Goal: Navigation & Orientation: Find specific page/section

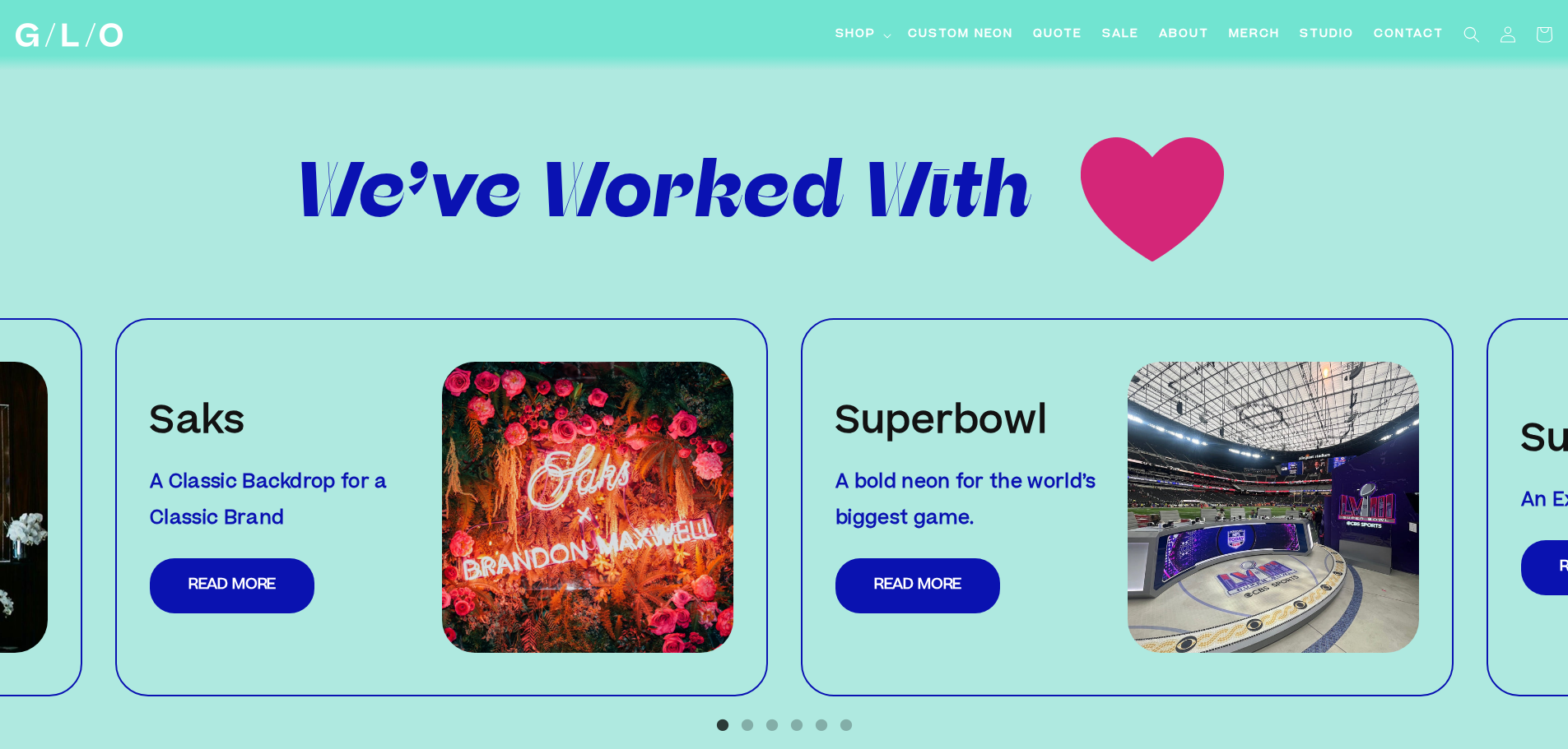
scroll to position [1678, 0]
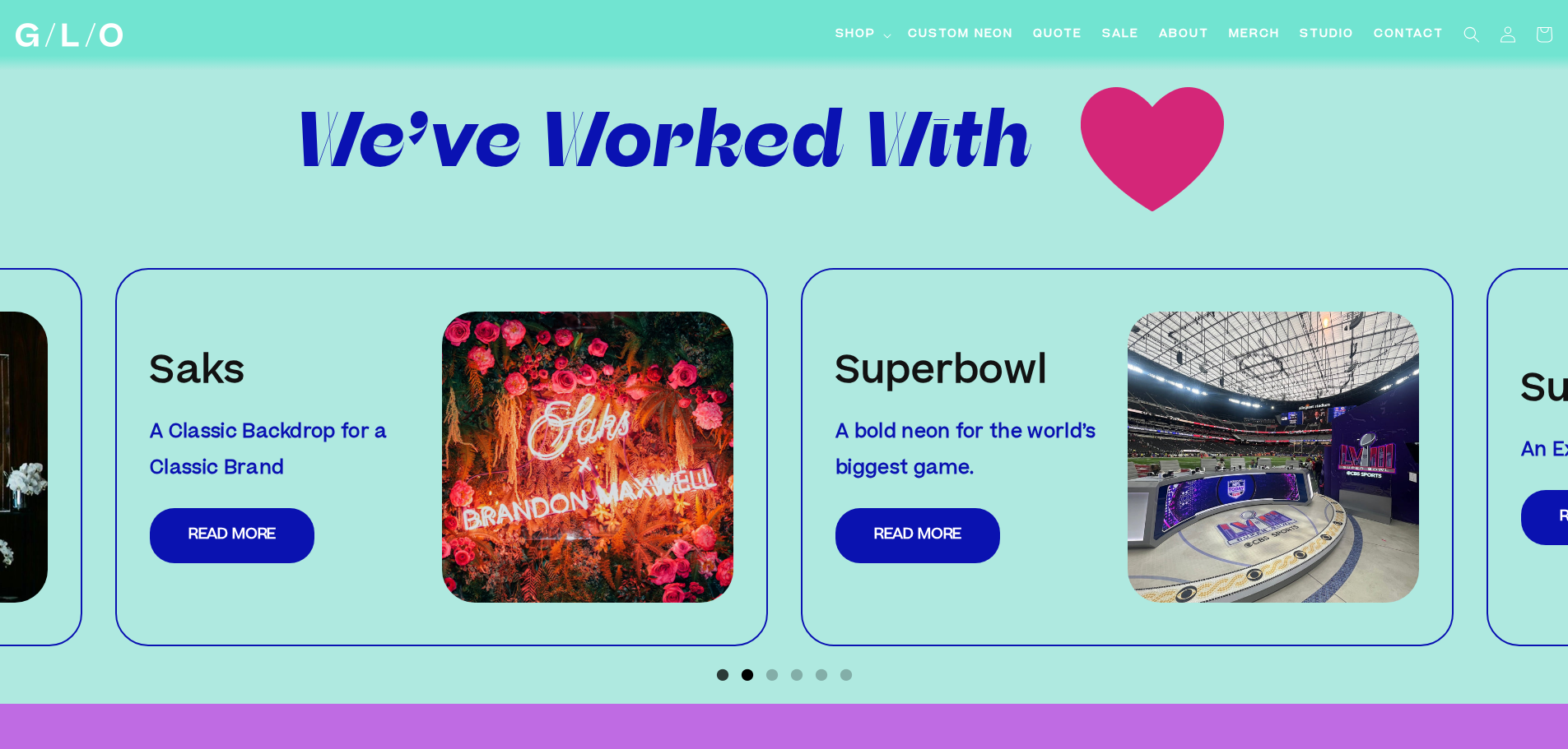
click at [746, 667] on button "2" at bounding box center [747, 676] width 17 height 17
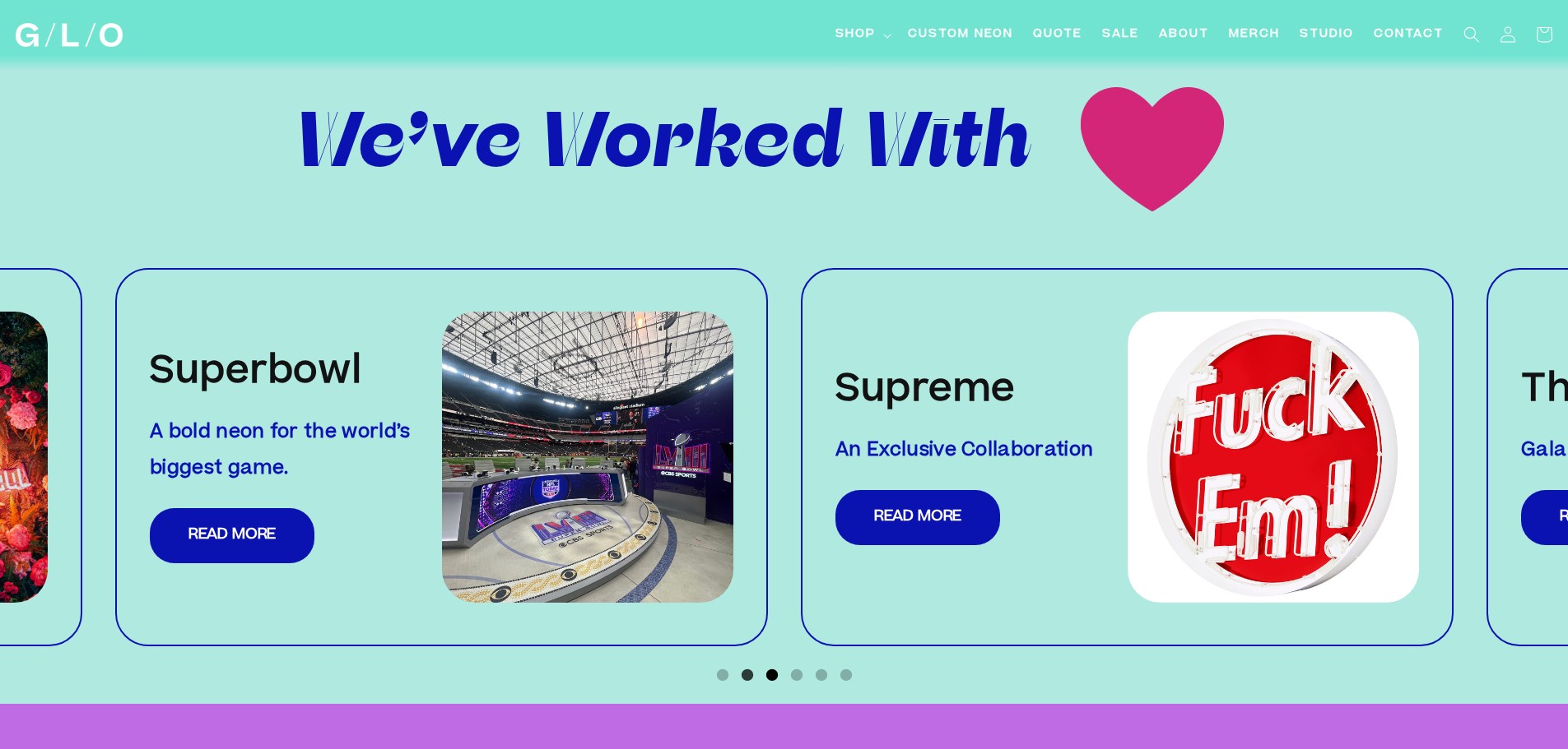
click at [774, 667] on button "3" at bounding box center [772, 676] width 17 height 17
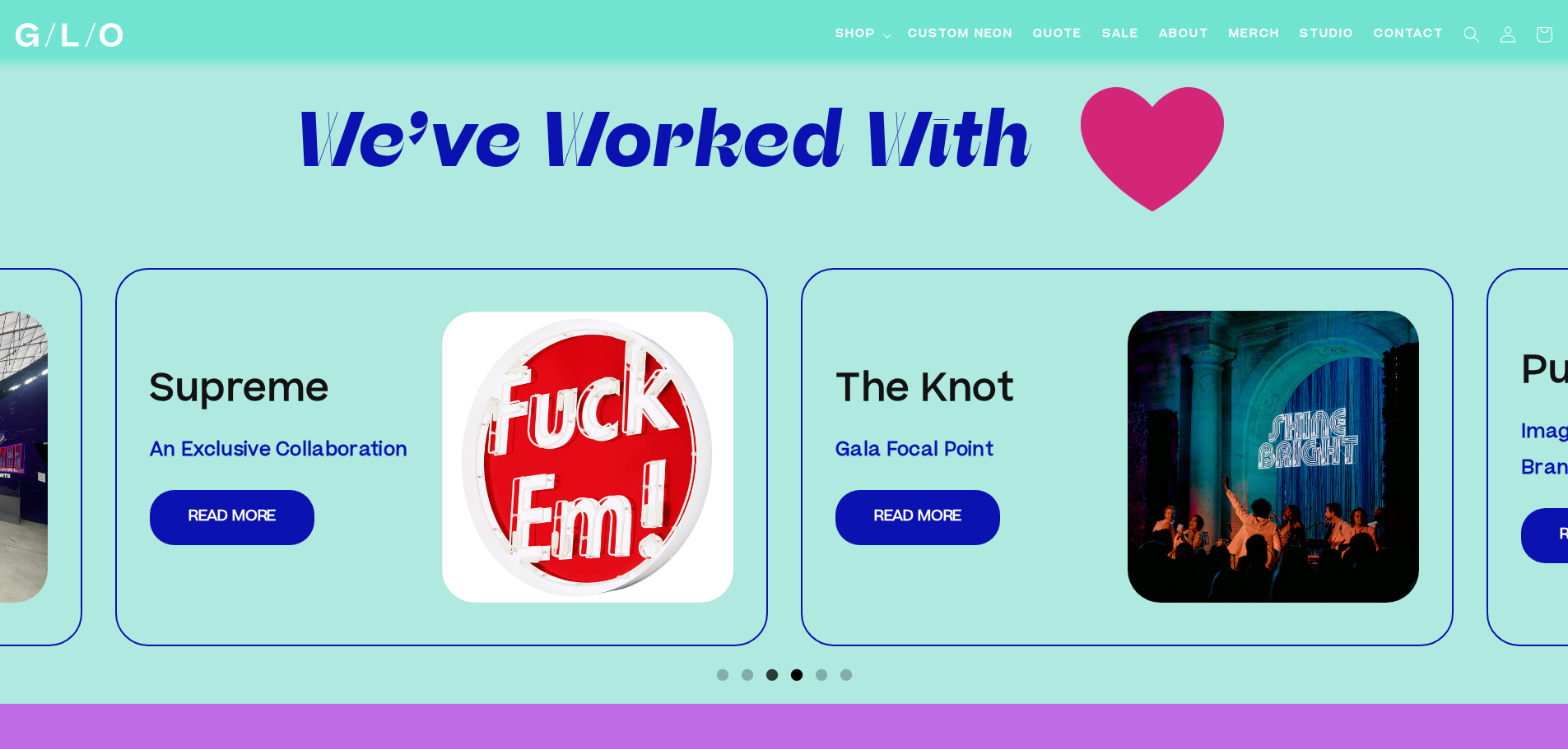
click at [793, 667] on button "4" at bounding box center [797, 676] width 17 height 17
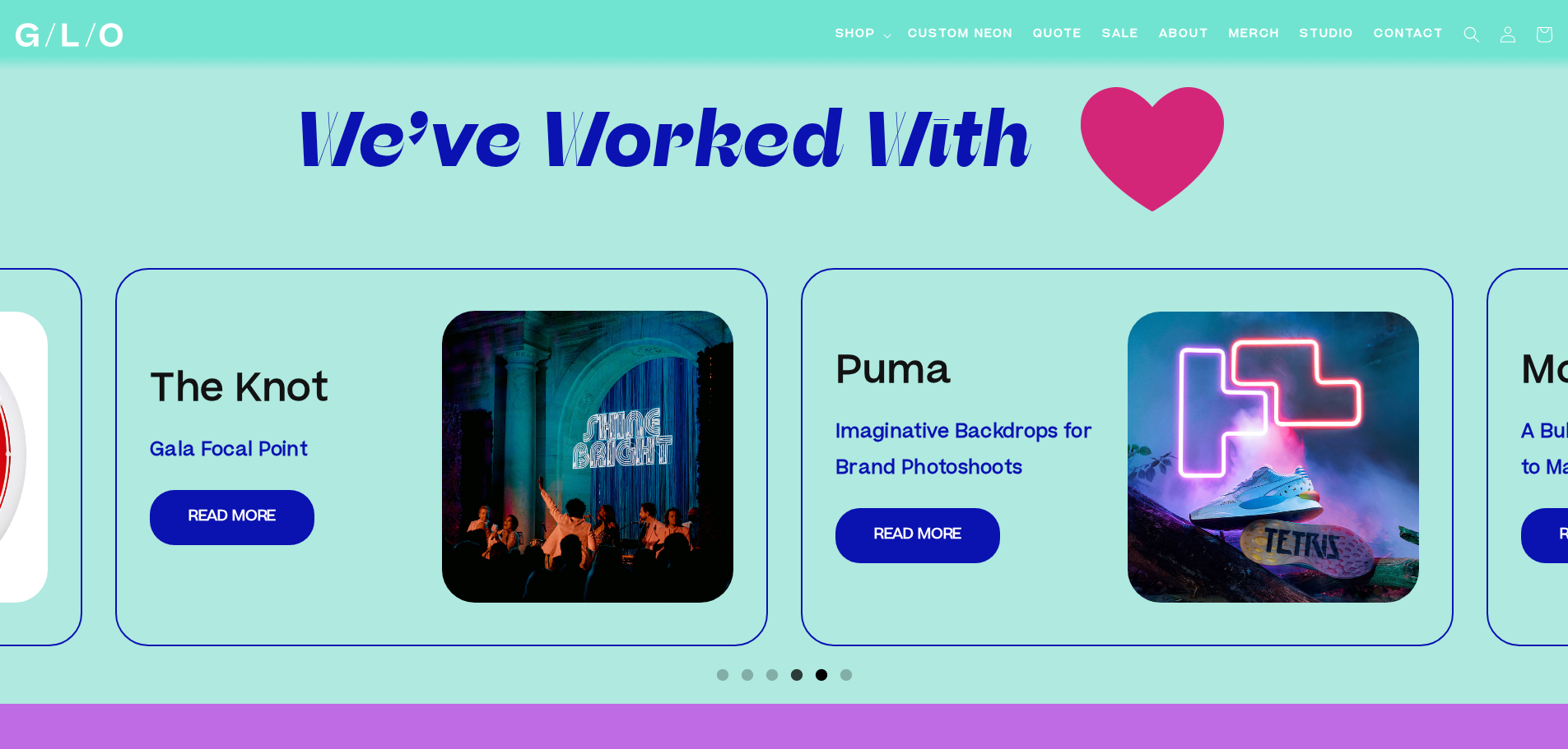
click at [822, 667] on button "5" at bounding box center [822, 676] width 17 height 17
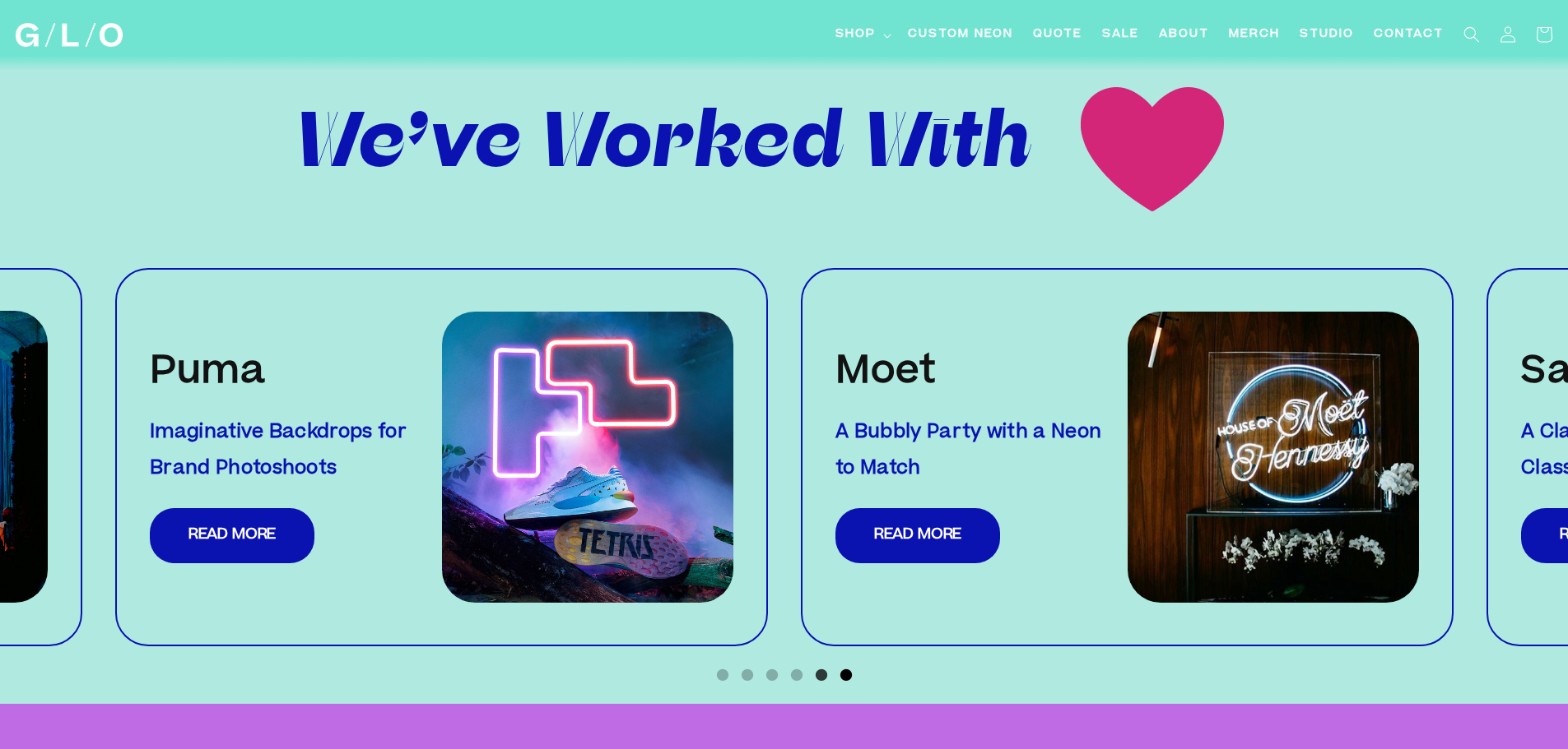
click at [849, 667] on button "6" at bounding box center [846, 676] width 17 height 17
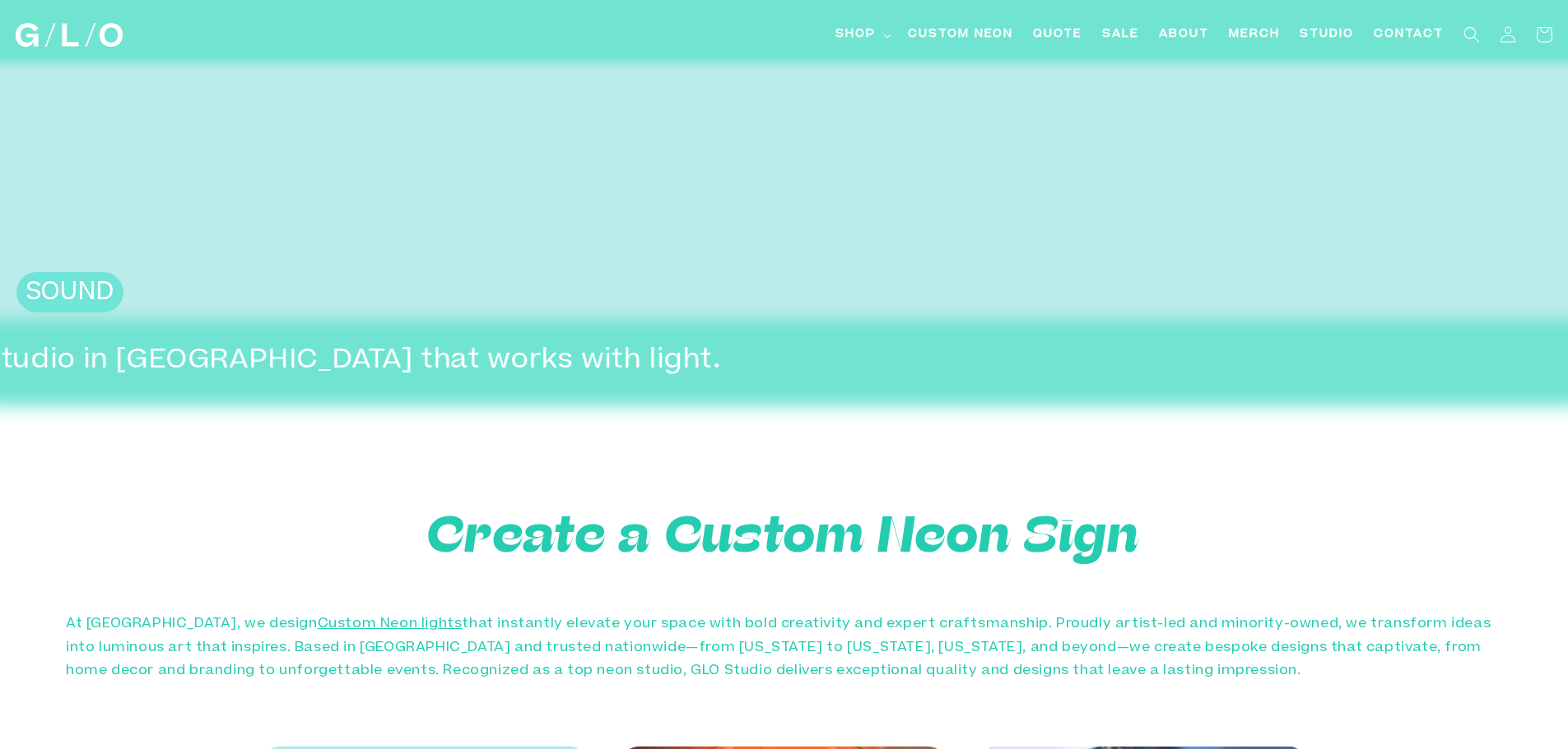
scroll to position [502, 0]
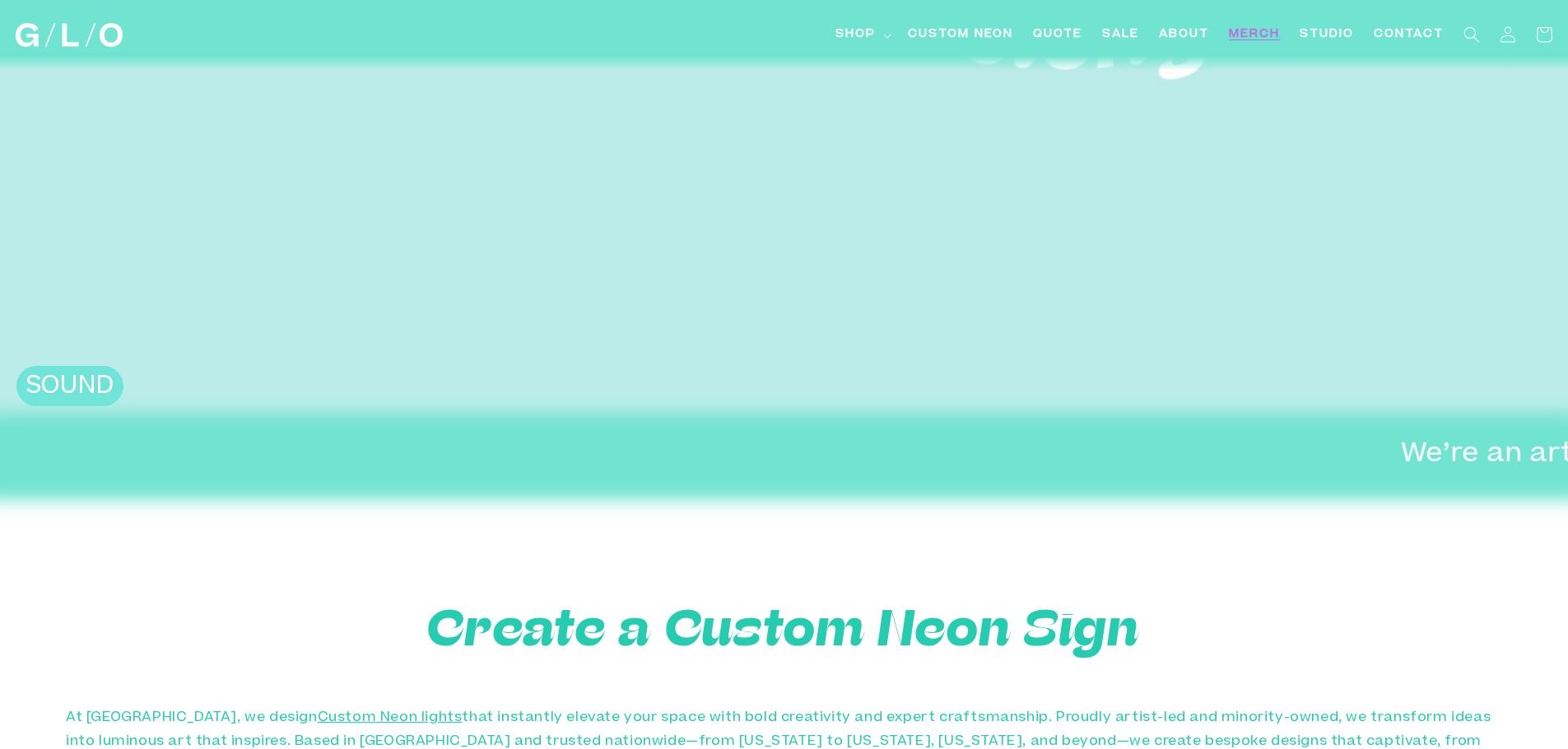
click at [1235, 29] on span "Merch" at bounding box center [1254, 34] width 51 height 18
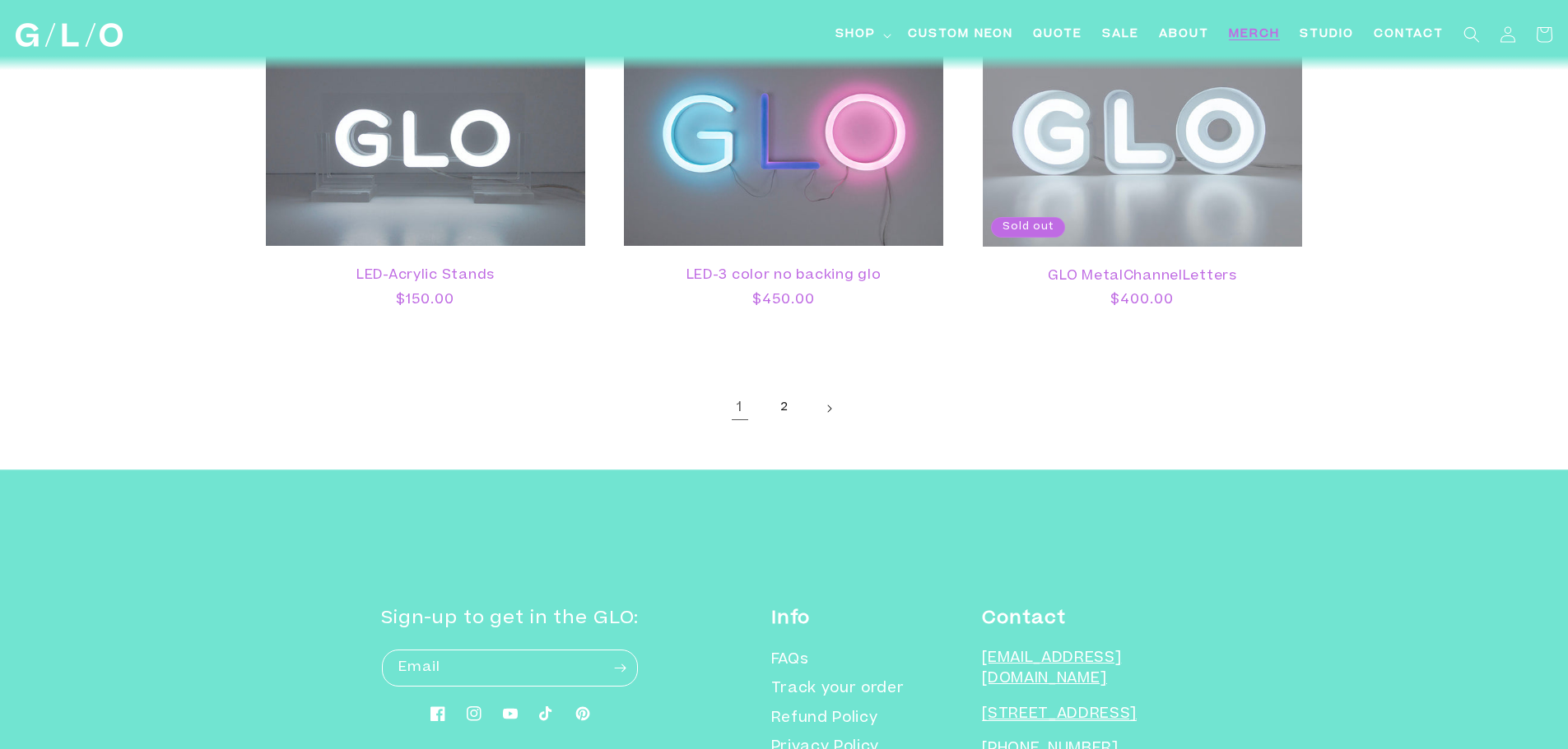
scroll to position [2586, 0]
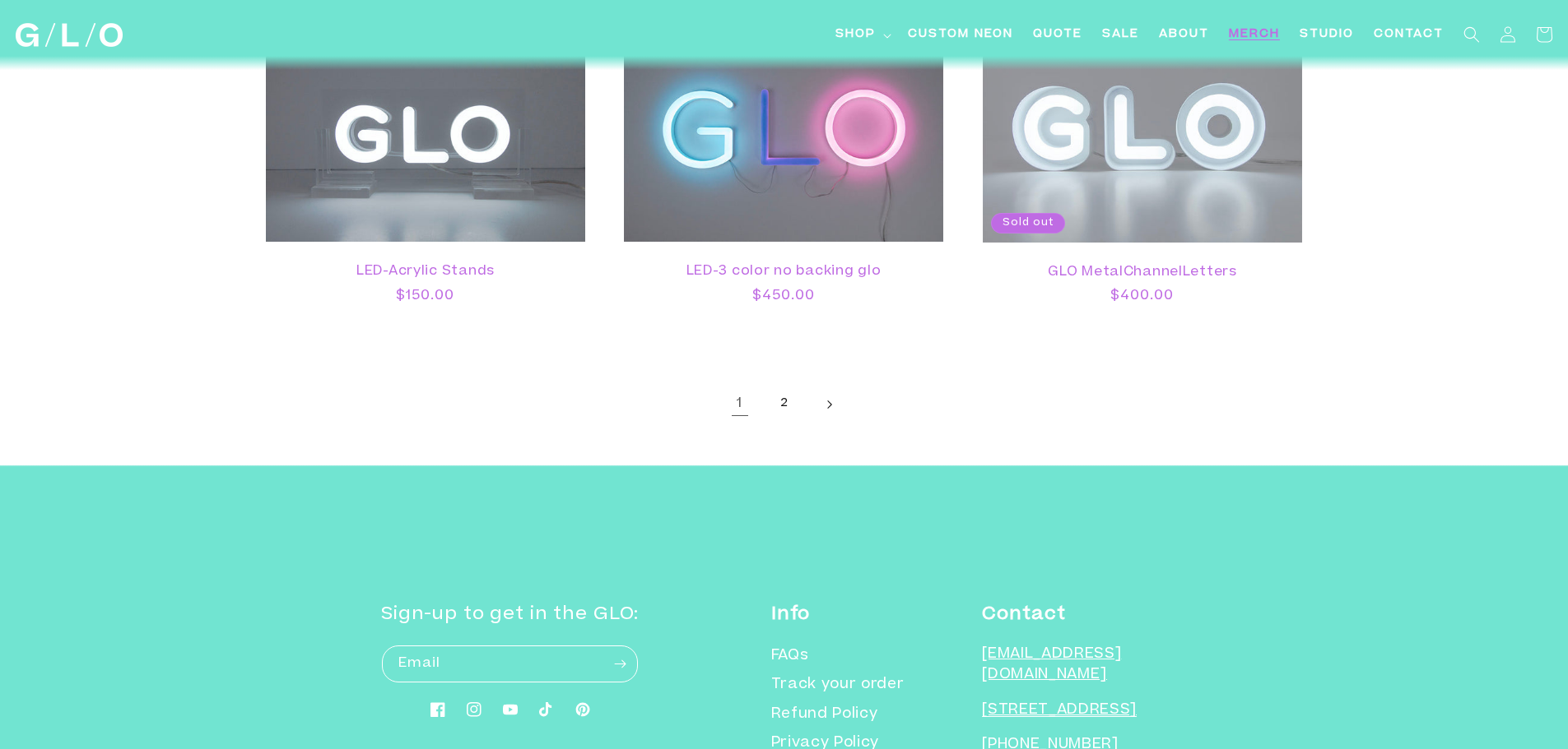
click at [830, 405] on icon "Next page" at bounding box center [828, 404] width 5 height 9
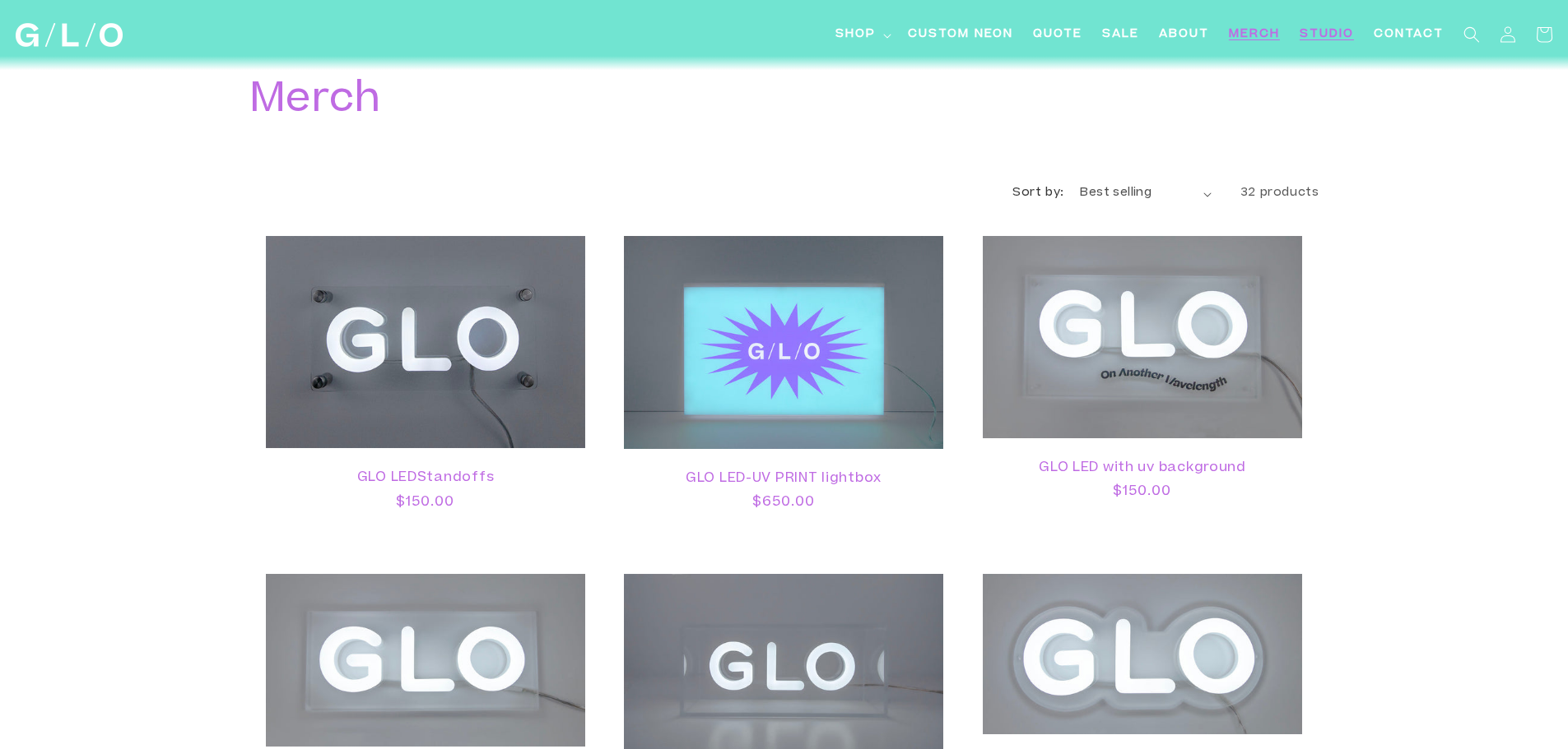
click at [1327, 34] on span "Studio" at bounding box center [1326, 34] width 55 height 18
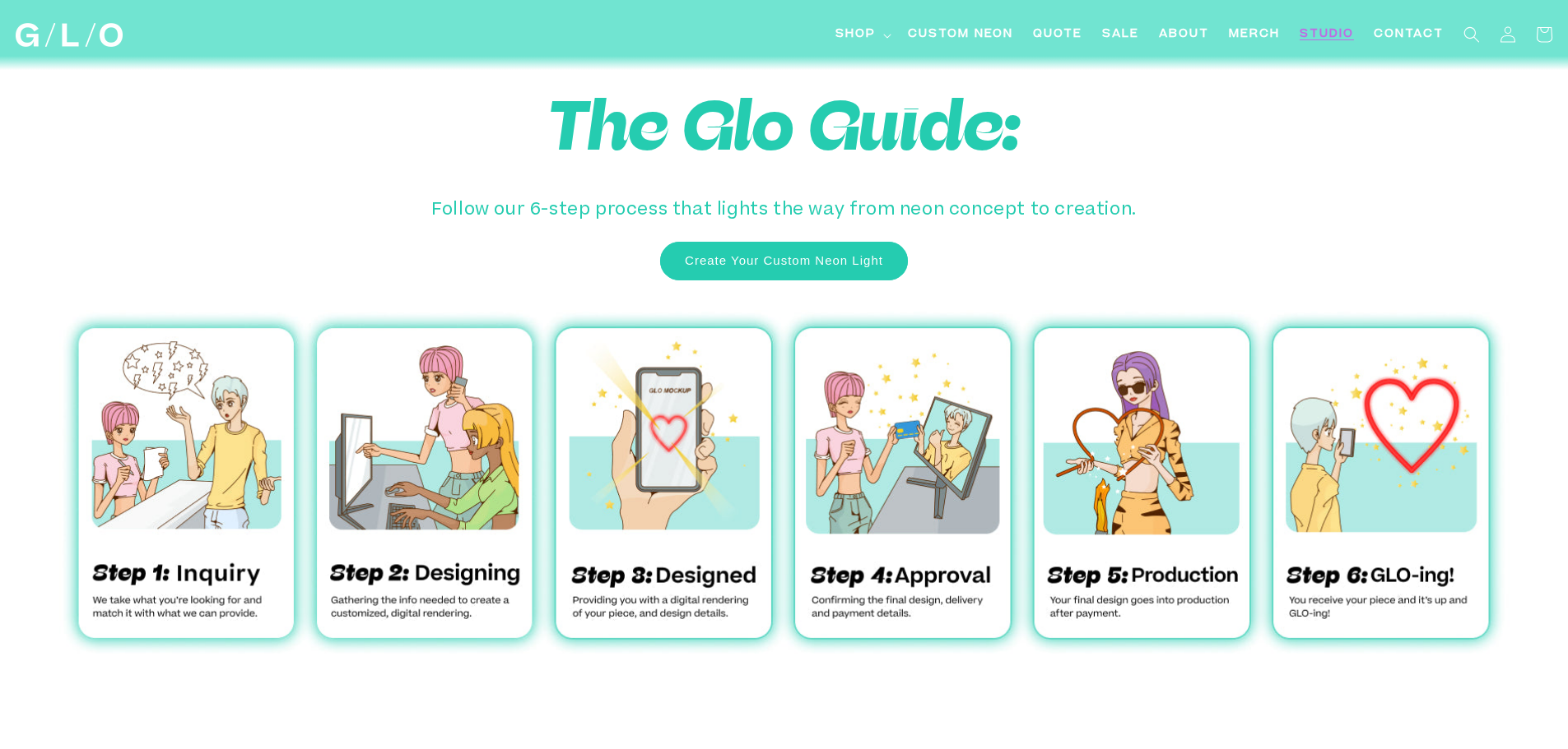
scroll to position [5207, 0]
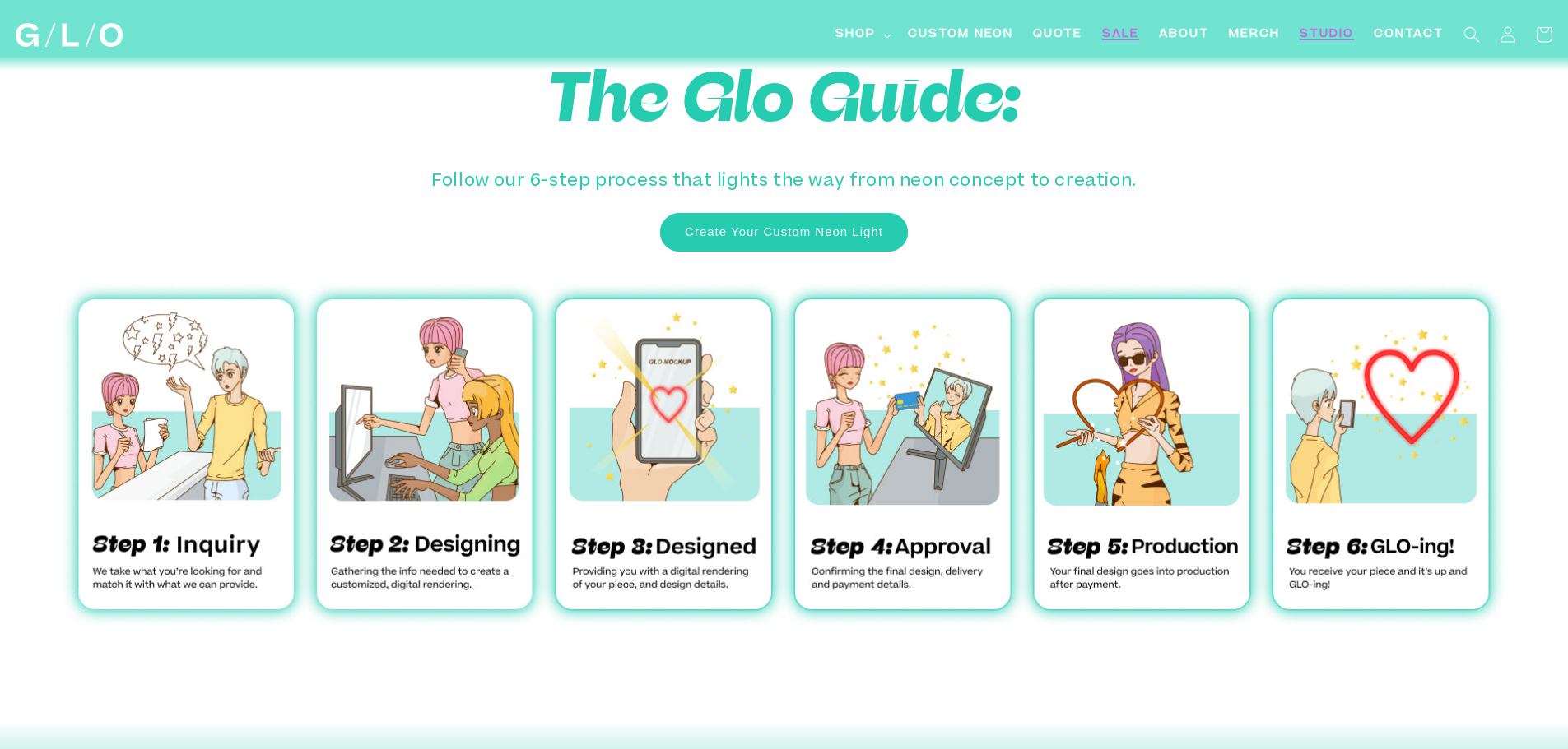
click at [1127, 32] on span "SALE" at bounding box center [1120, 34] width 37 height 18
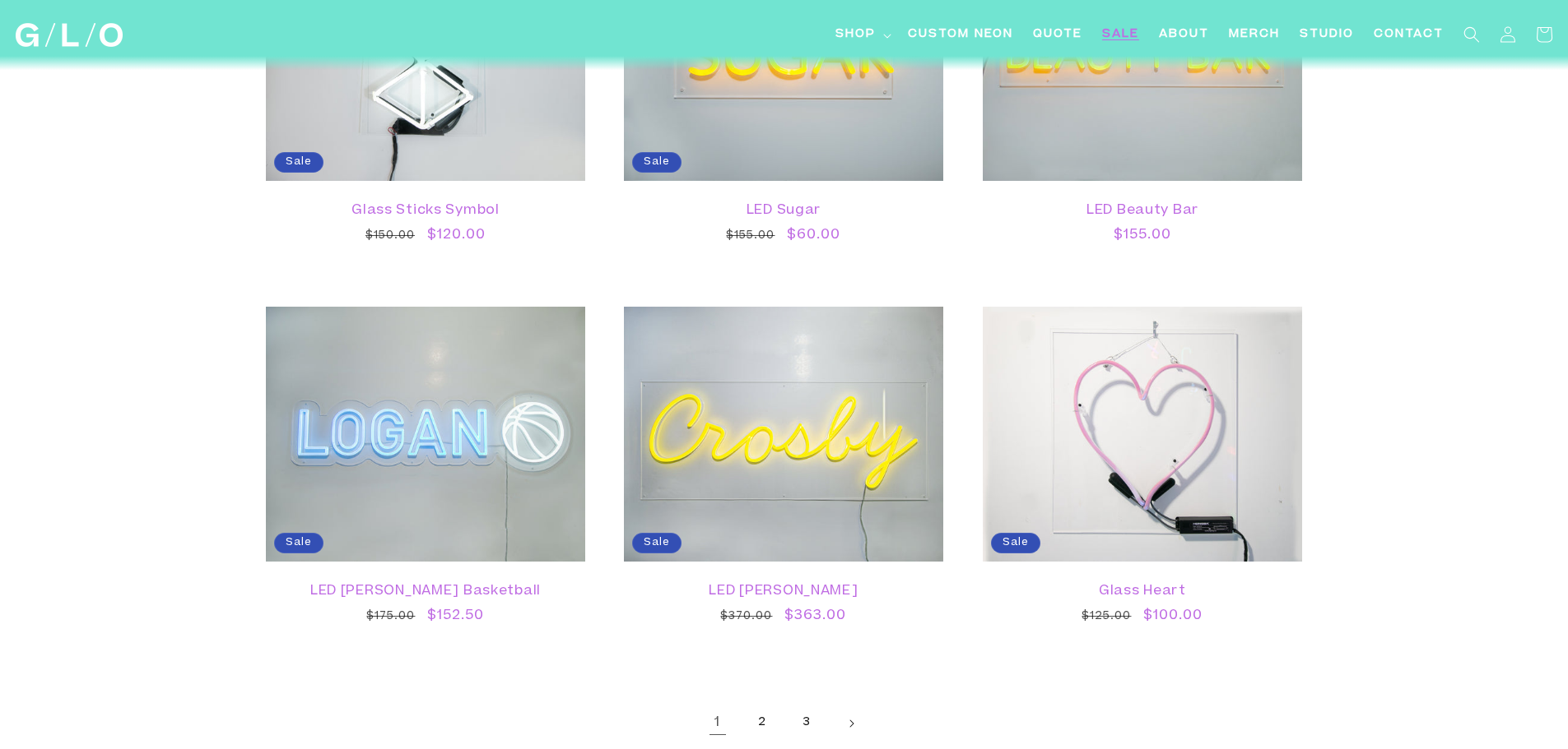
scroll to position [2666, 0]
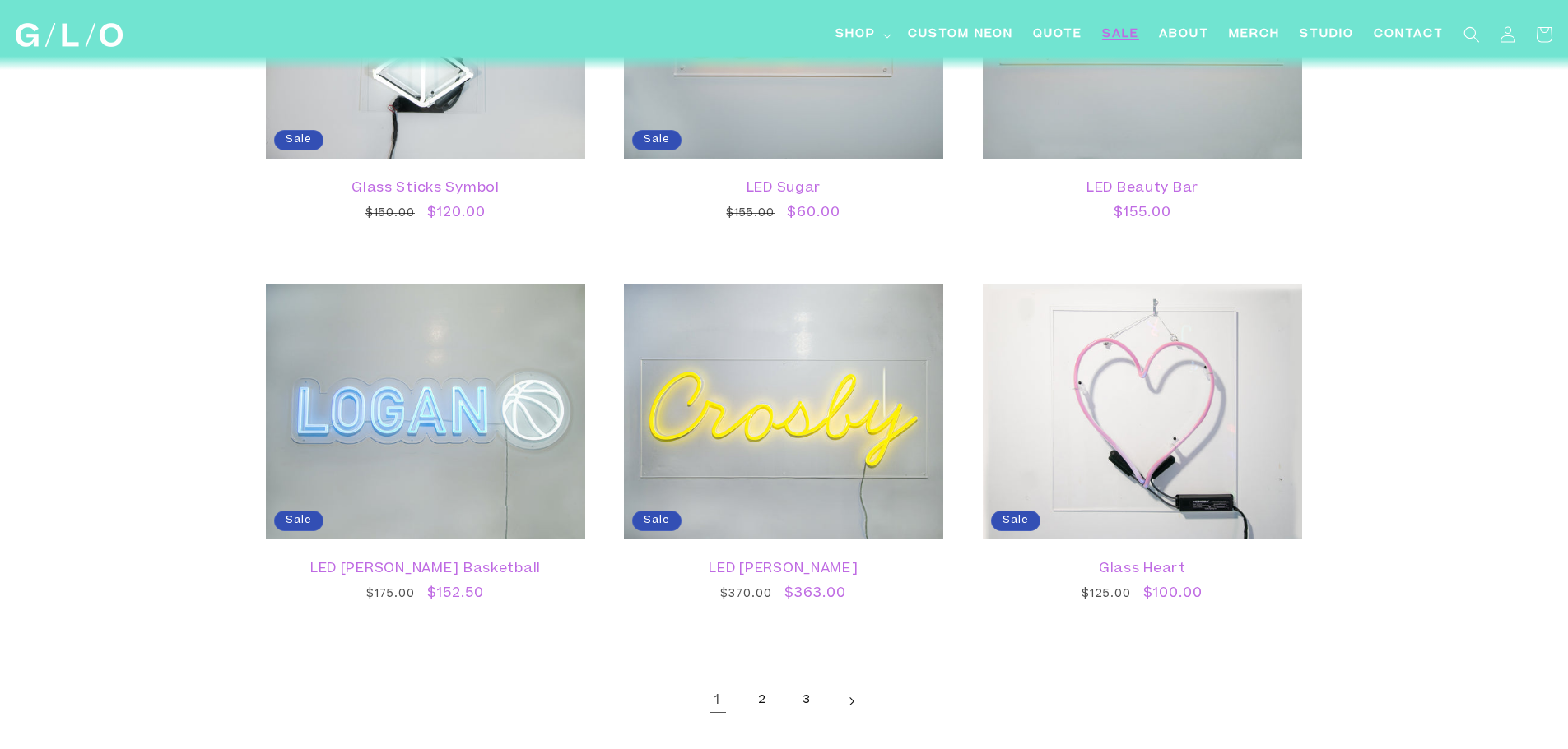
click at [849, 702] on icon "Next page" at bounding box center [850, 702] width 5 height 9
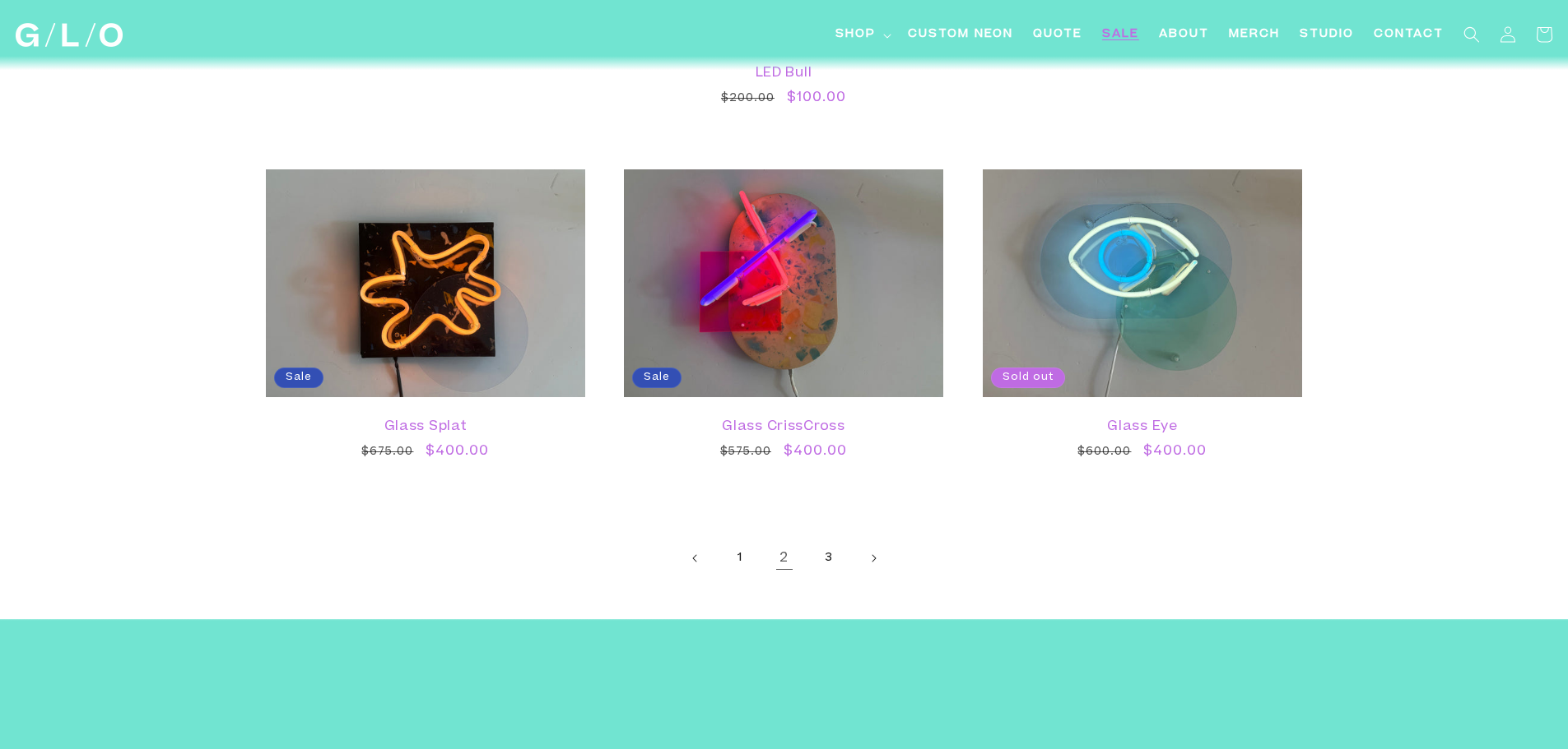
scroll to position [2952, 0]
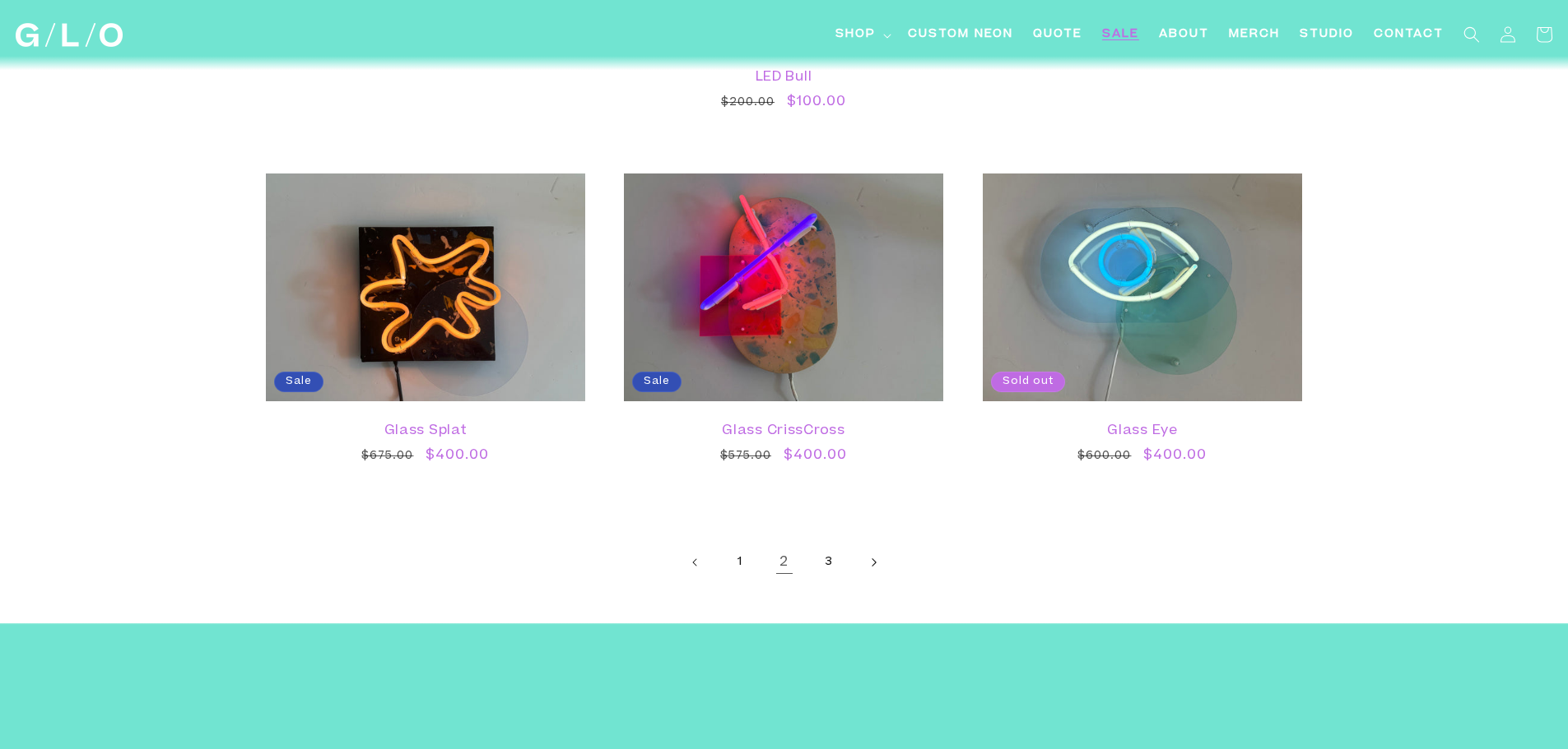
click at [873, 564] on icon "Next page" at bounding box center [873, 564] width 5 height 9
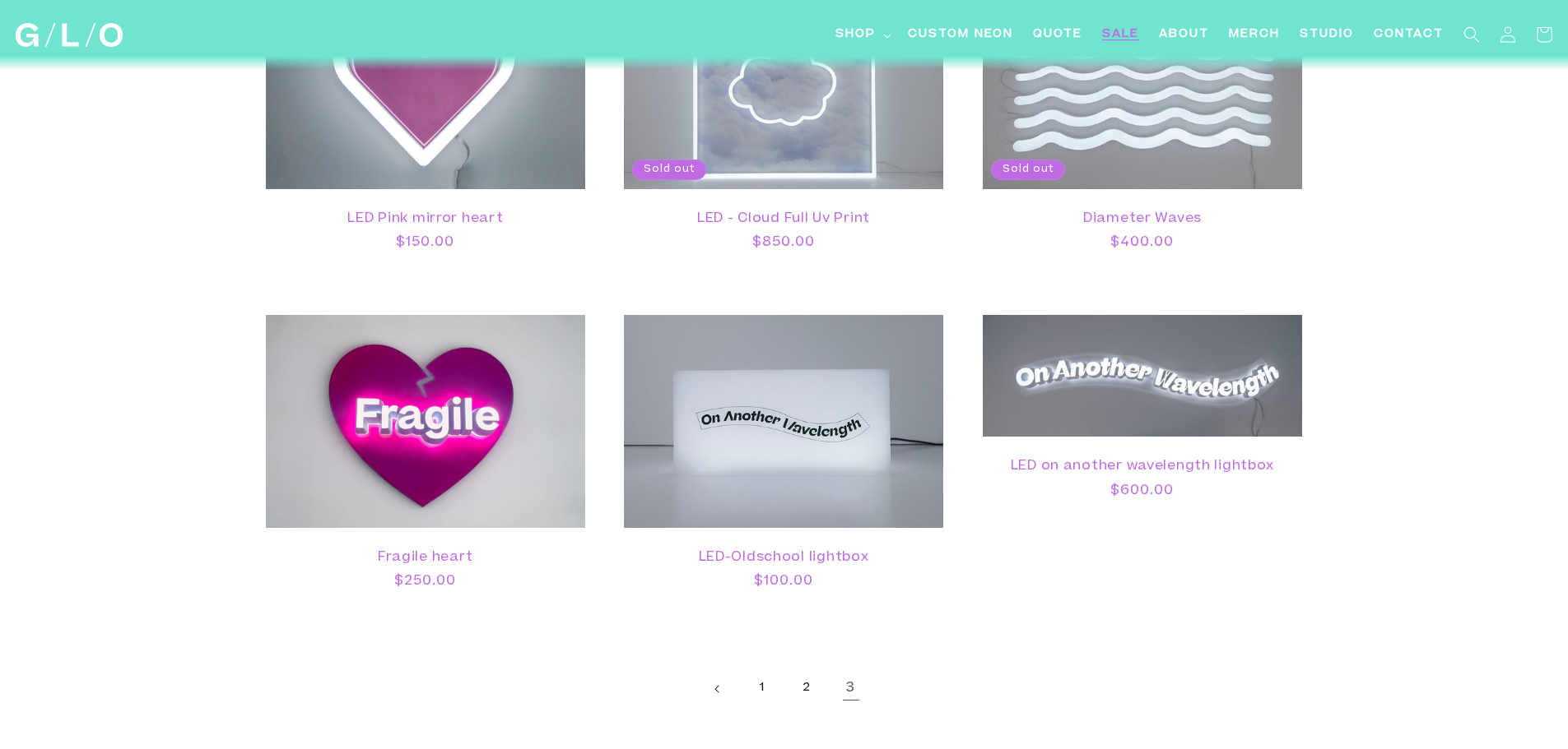
scroll to position [1656, 0]
